Goal: Share content: Share content

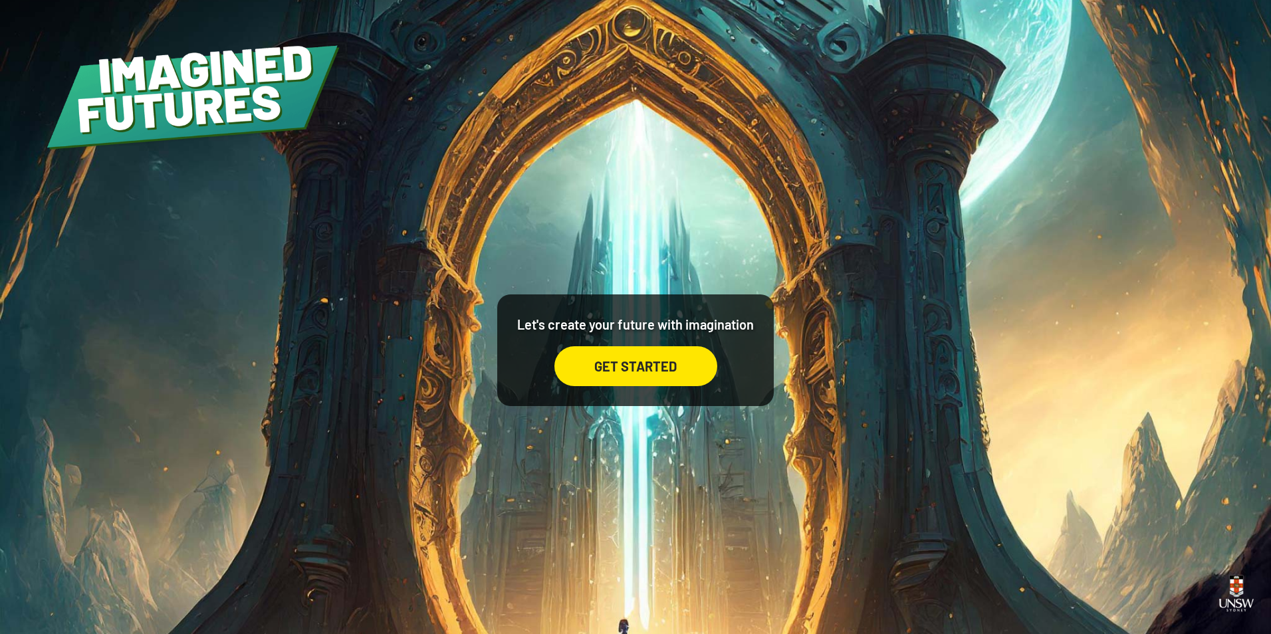
click at [646, 377] on div "GET STARTED" at bounding box center [635, 366] width 163 height 40
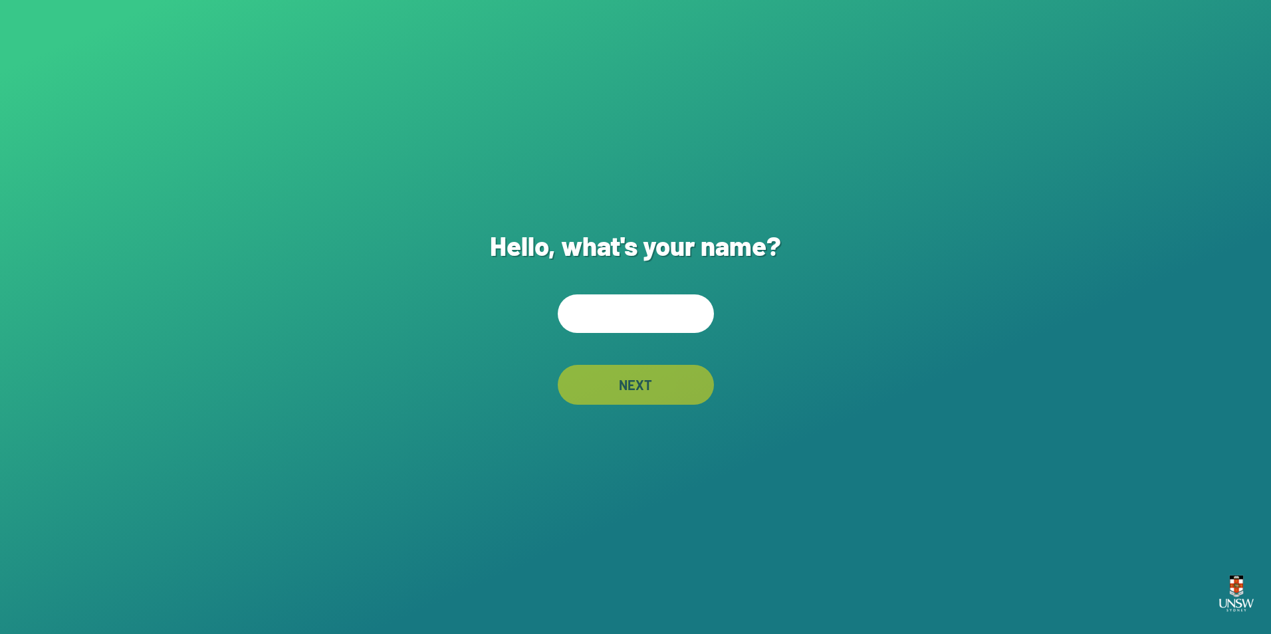
click at [642, 305] on input "text" at bounding box center [636, 314] width 156 height 39
type input "********"
click at [672, 398] on div "NEXT" at bounding box center [636, 385] width 156 height 40
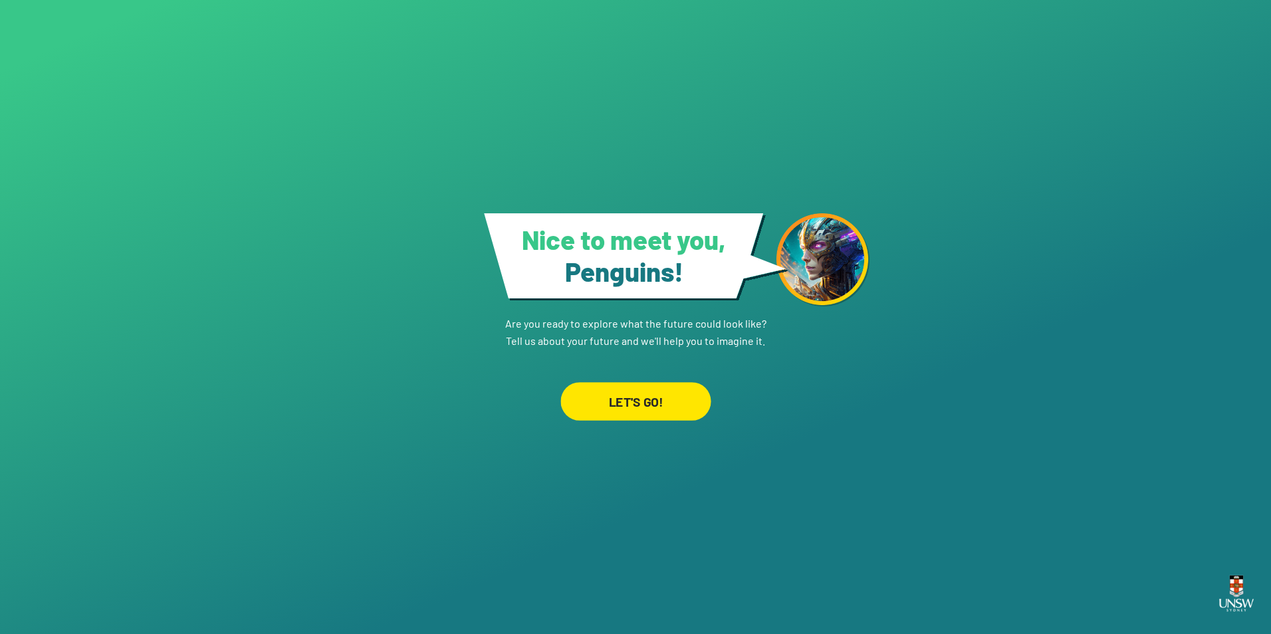
click at [670, 396] on div "LET'S GO!" at bounding box center [635, 401] width 150 height 39
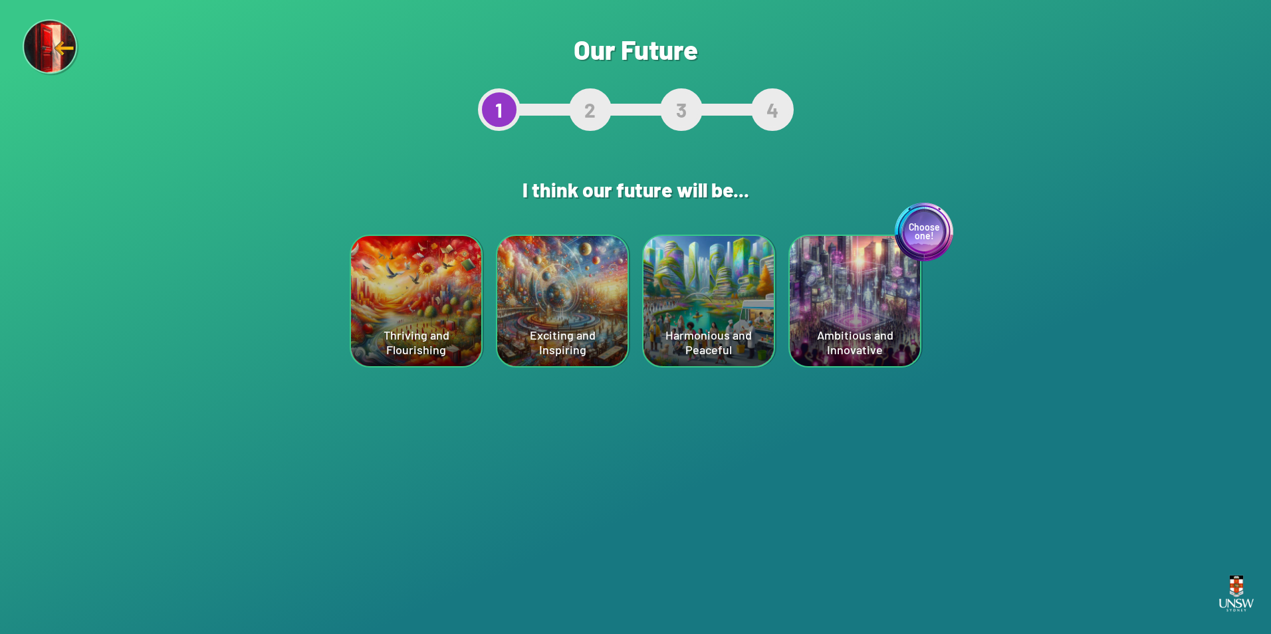
click at [422, 325] on div "Thriving and Flourishing" at bounding box center [416, 301] width 130 height 130
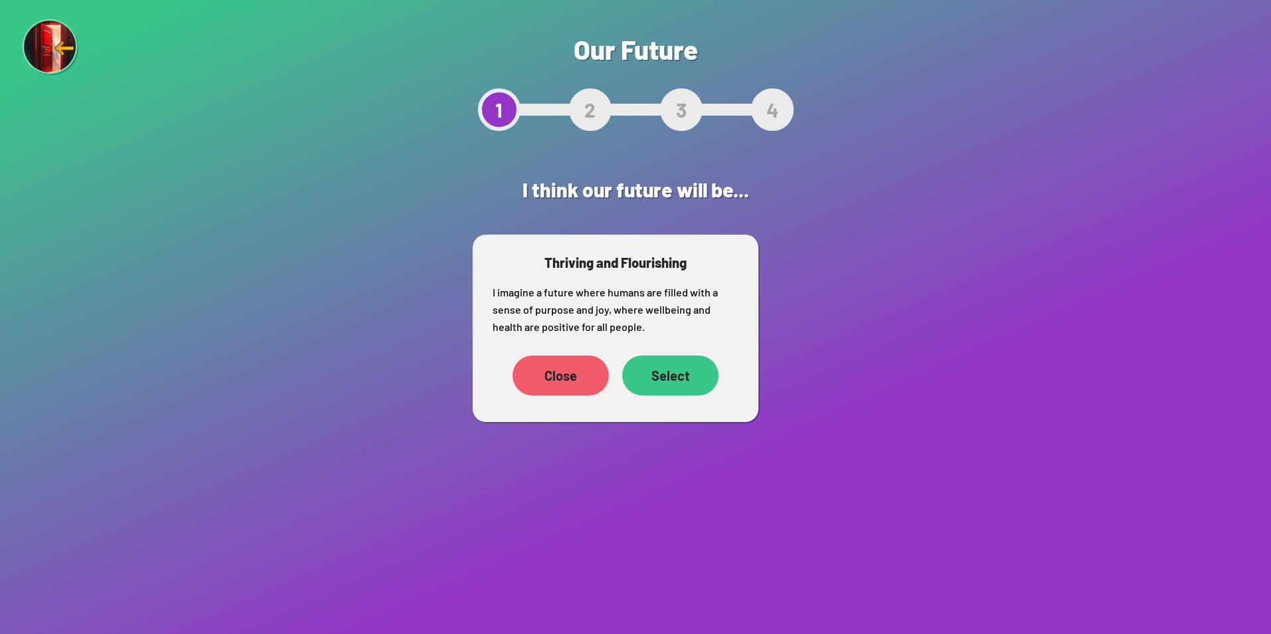
click at [659, 375] on div "Select" at bounding box center [670, 376] width 96 height 40
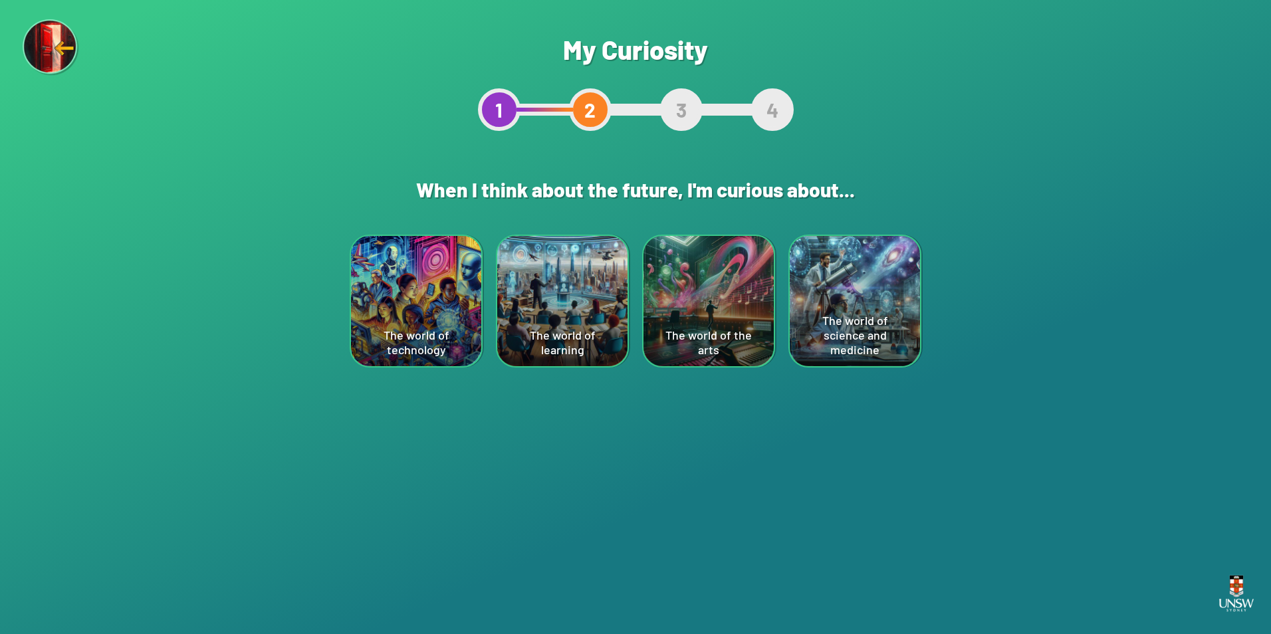
click at [431, 318] on div "The world of technology" at bounding box center [416, 301] width 130 height 130
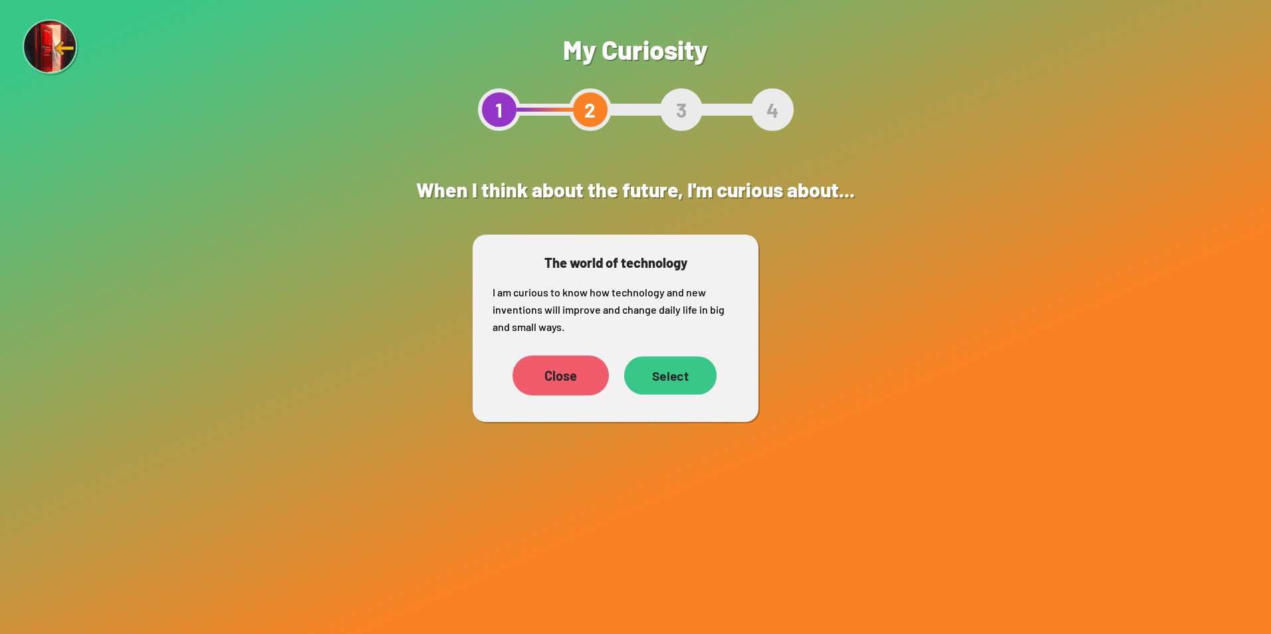
click at [685, 386] on div "Select" at bounding box center [670, 375] width 92 height 39
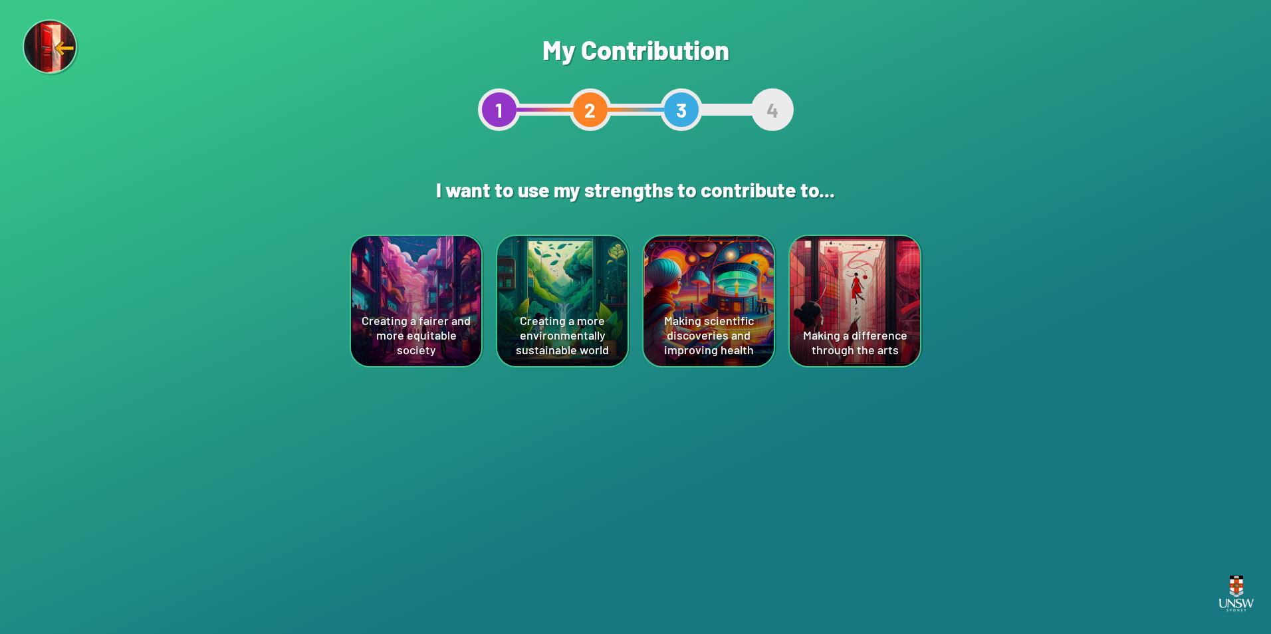
click at [432, 314] on div "Creating a fairer and more equitable society" at bounding box center [416, 301] width 130 height 130
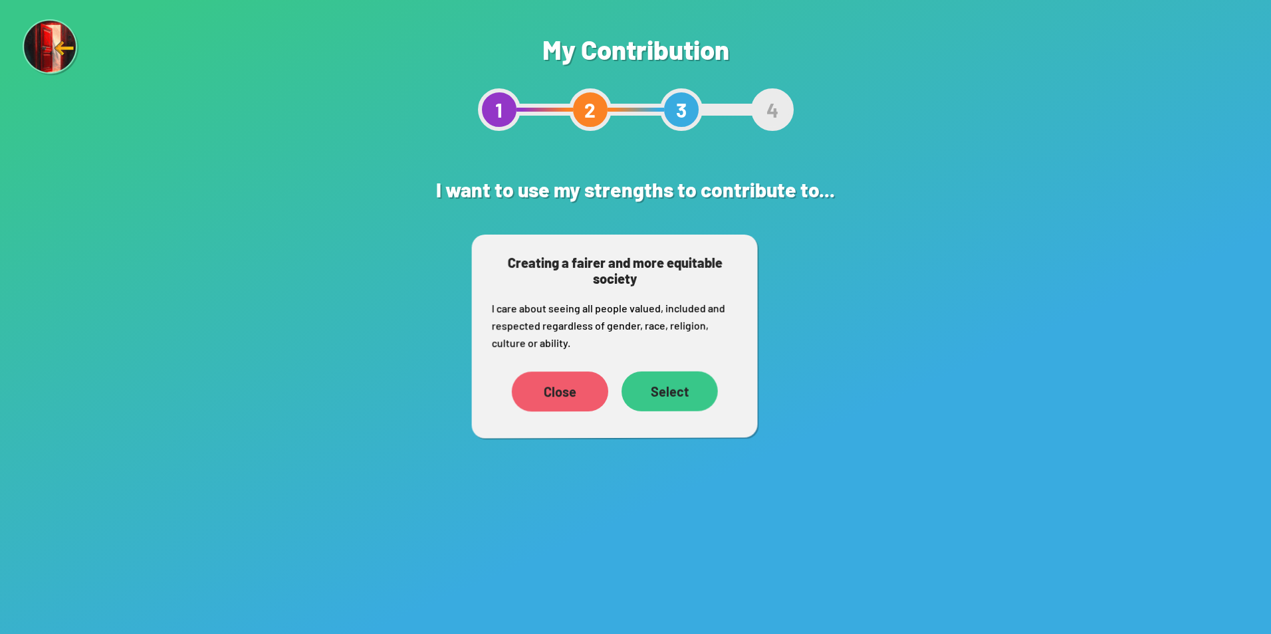
click at [677, 397] on div "Select" at bounding box center [670, 392] width 96 height 40
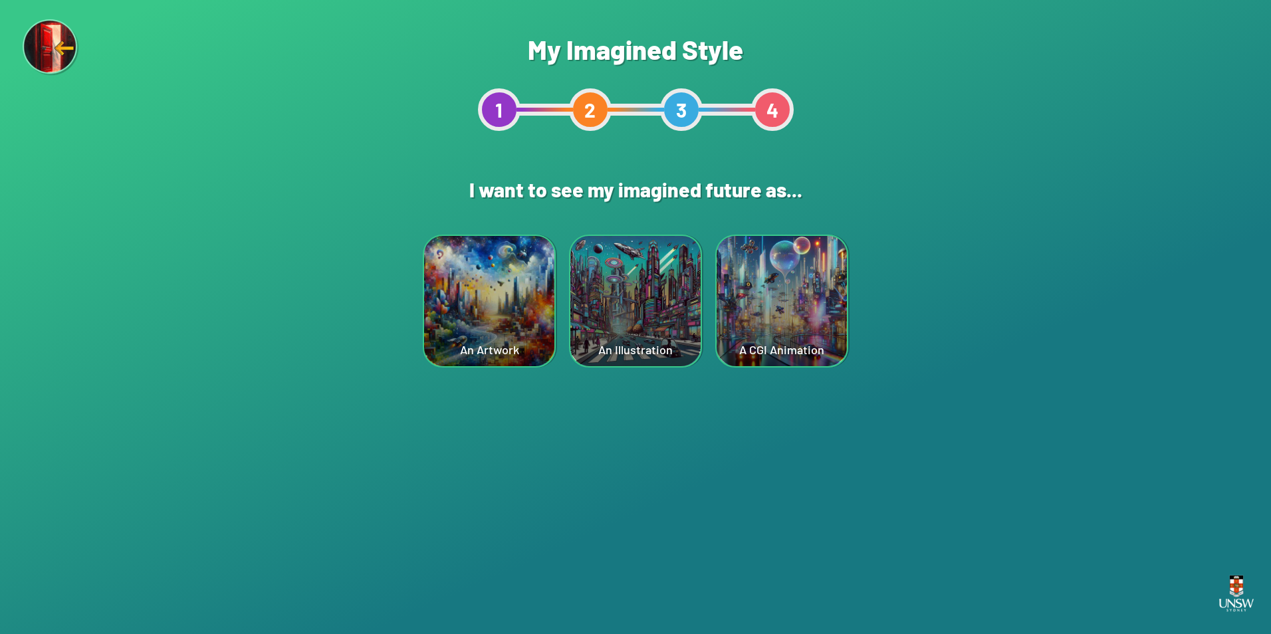
click at [667, 391] on div "Are you sure? This will reset your answers Yes, Redo Never mind My Imagined Sty…" at bounding box center [635, 317] width 1271 height 634
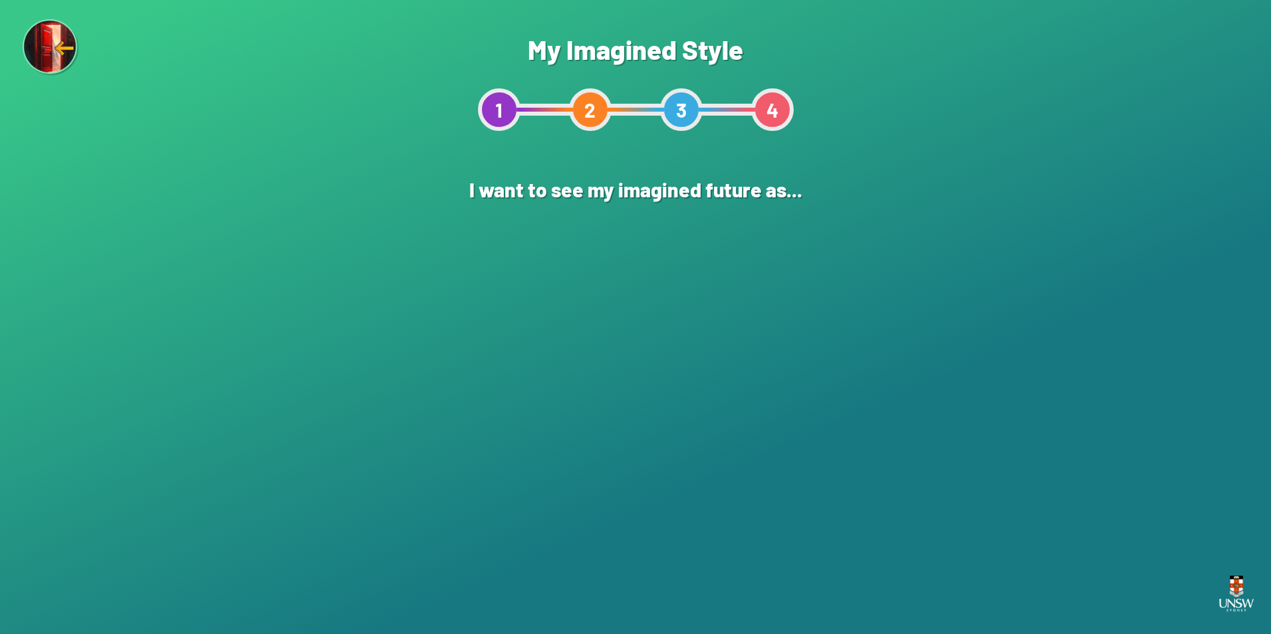
click at [487, 324] on div "An Artwork" at bounding box center [489, 301] width 130 height 130
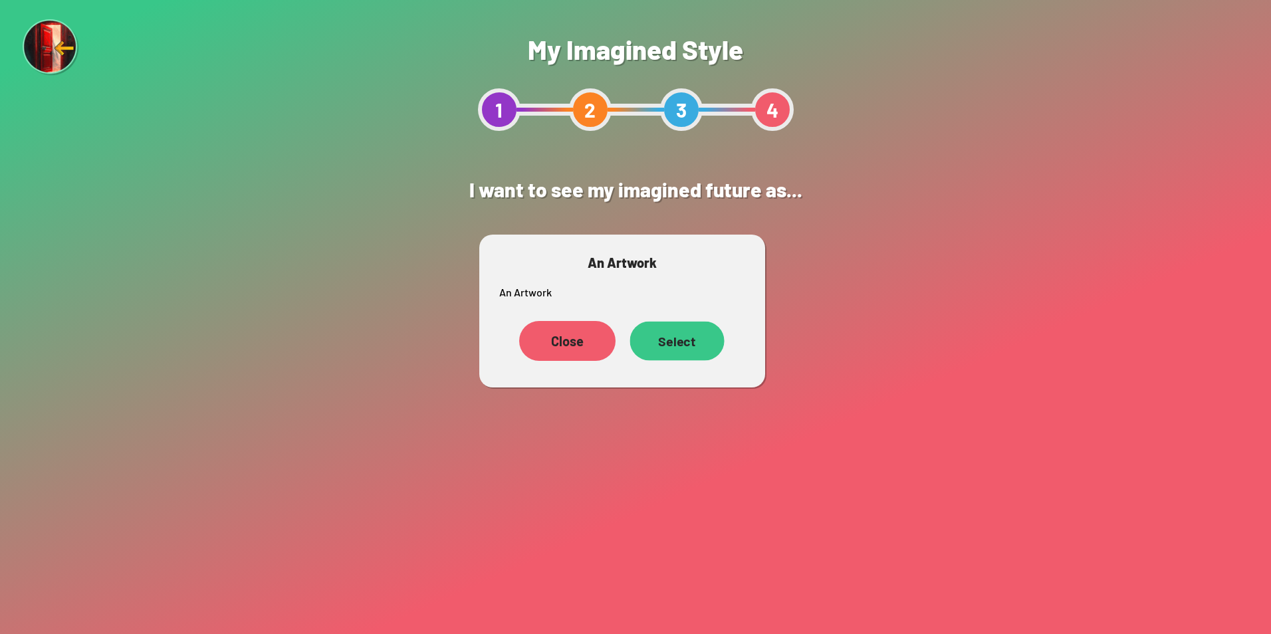
click at [685, 345] on div "Select" at bounding box center [677, 341] width 94 height 39
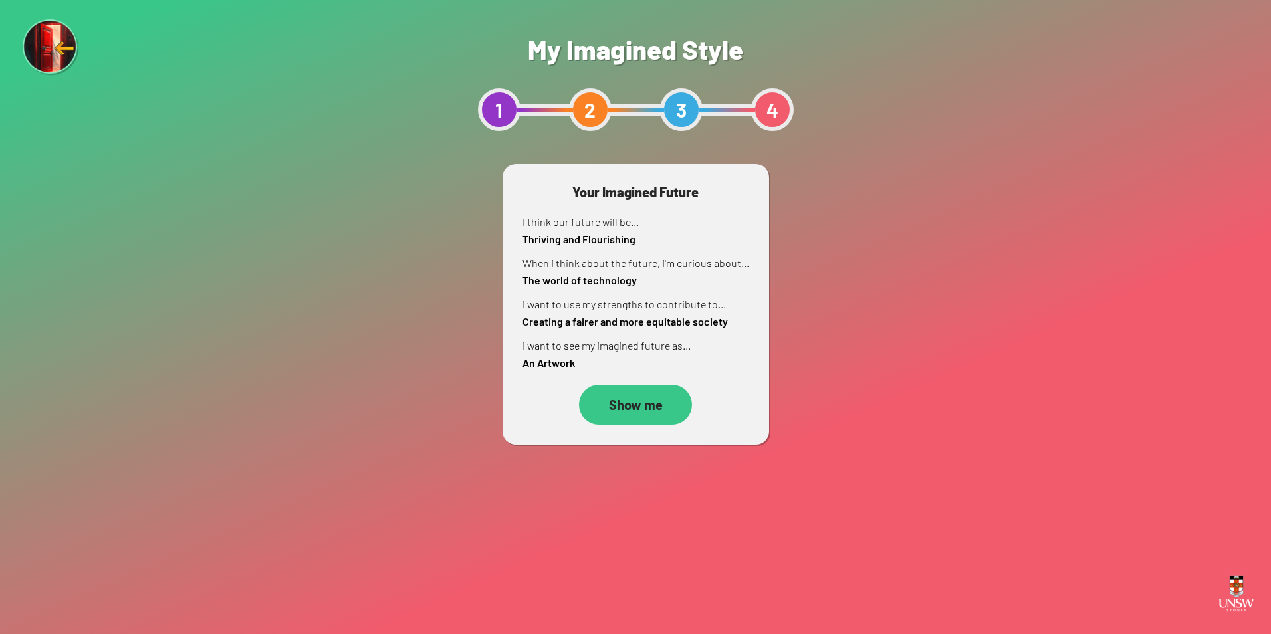
click at [637, 396] on div "Show me" at bounding box center [635, 405] width 113 height 40
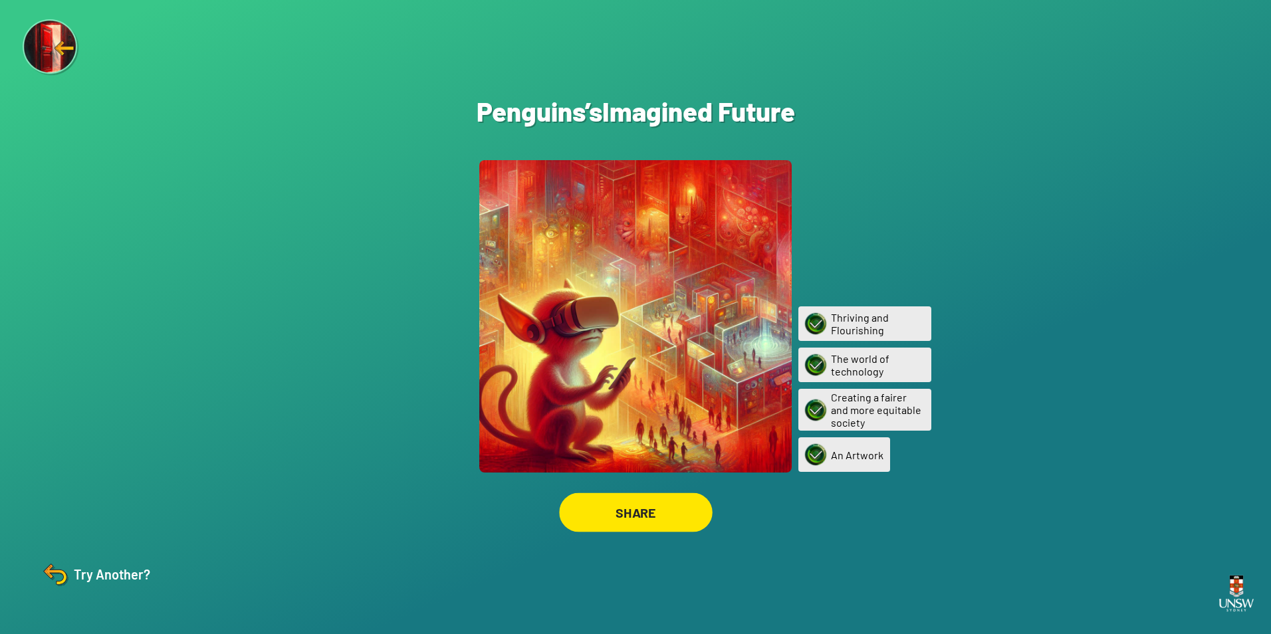
click at [674, 513] on div "SHARE" at bounding box center [636, 512] width 154 height 39
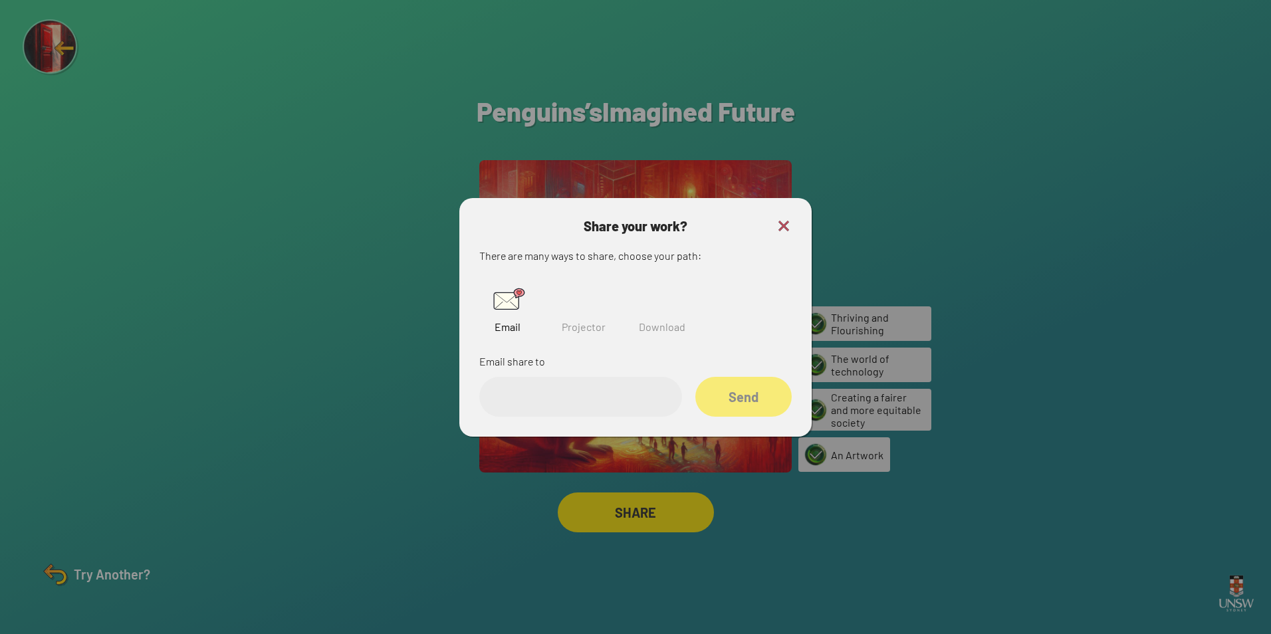
click at [578, 308] on img at bounding box center [583, 299] width 43 height 43
click at [554, 395] on input "text" at bounding box center [580, 397] width 203 height 40
paste input "******"
click at [768, 397] on div "Share" at bounding box center [743, 397] width 96 height 40
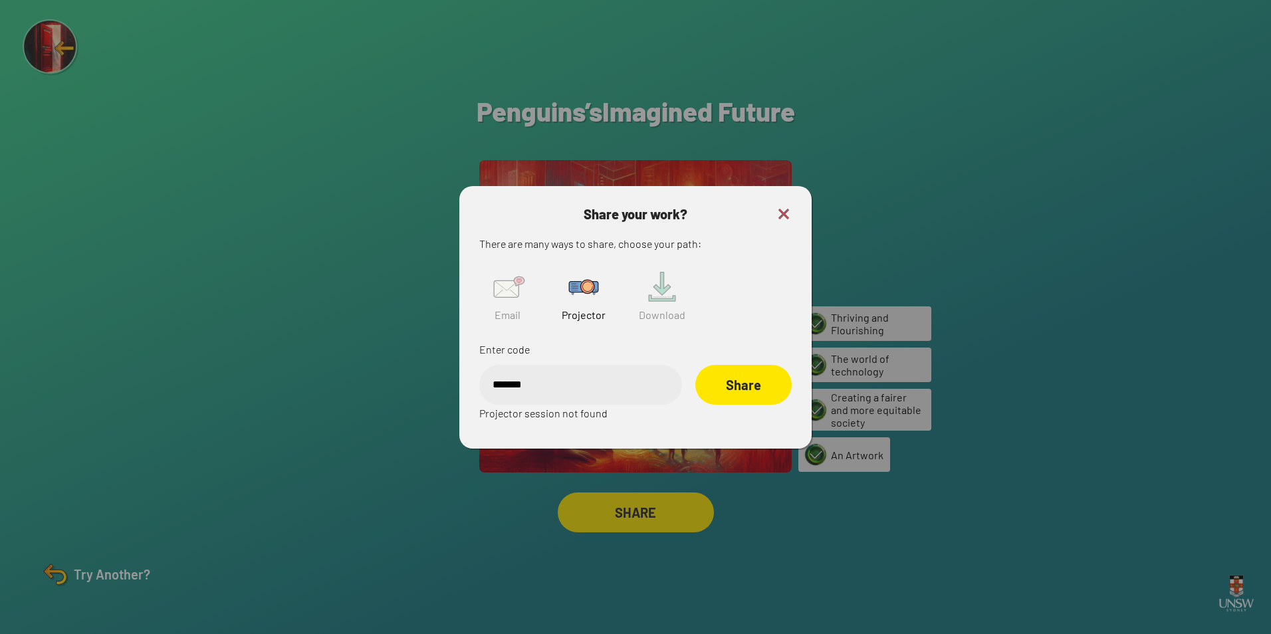
click at [491, 384] on input "******" at bounding box center [580, 385] width 203 height 40
type input "******"
click at [738, 384] on div "Share" at bounding box center [743, 385] width 96 height 40
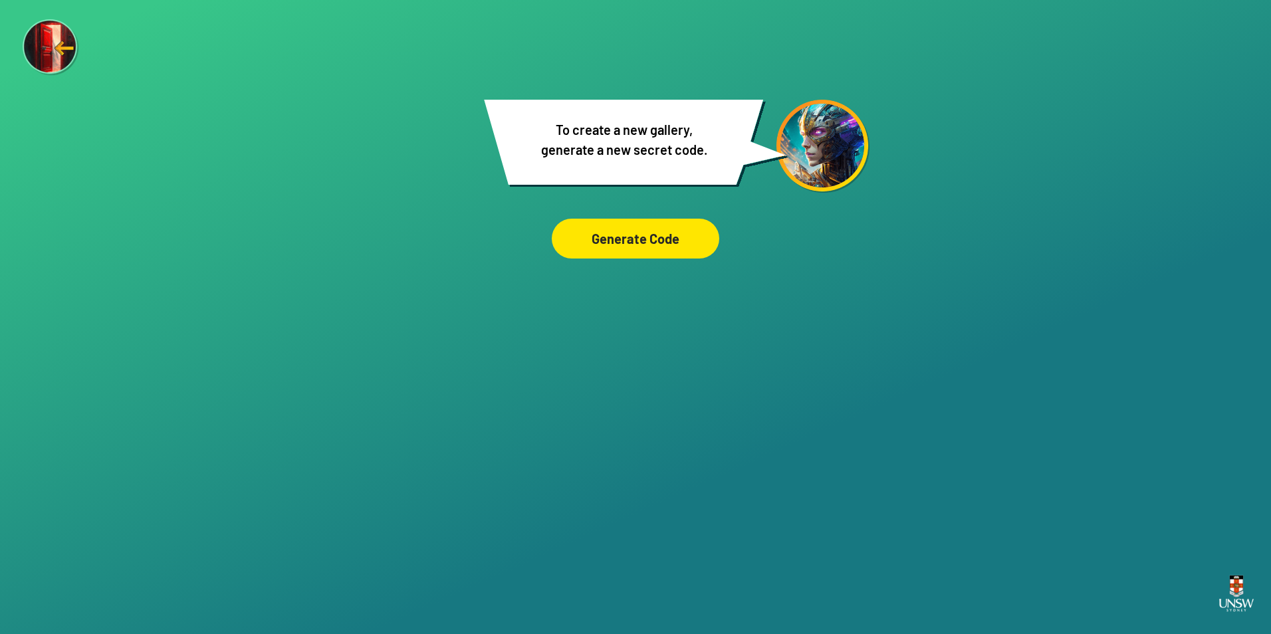
click at [618, 247] on div "Generate Code" at bounding box center [636, 239] width 168 height 40
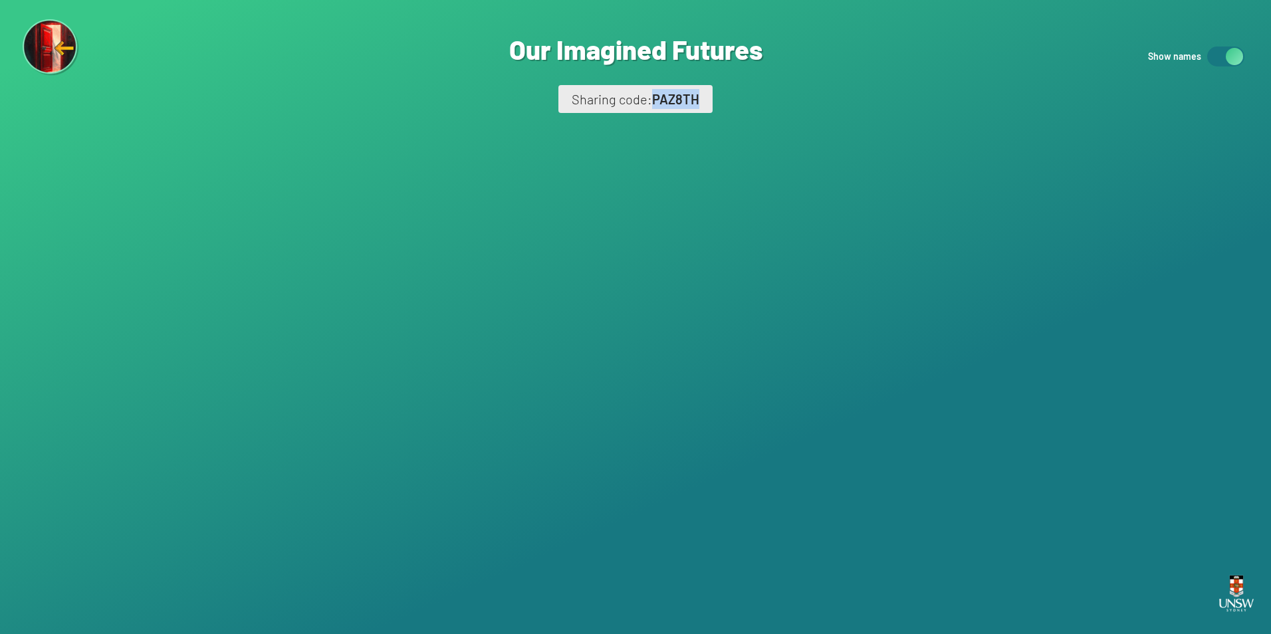
drag, startPoint x: 651, startPoint y: 98, endPoint x: 699, endPoint y: 97, distance: 47.9
click at [699, 97] on div "Sharing code: PAZ8TH" at bounding box center [635, 99] width 154 height 28
copy div "PAZ8TH"
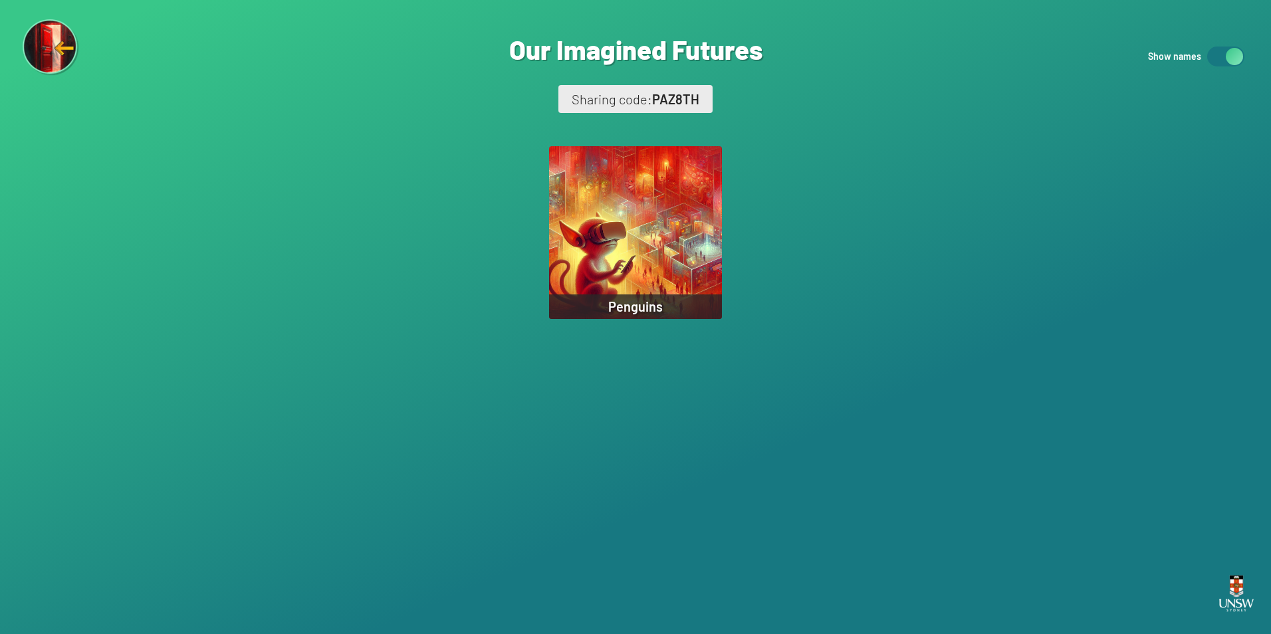
click at [945, 361] on div "Are you sure? You are about to remove this image from the ‘Our Imagined Futures…" at bounding box center [635, 317] width 1271 height 634
